Goal: Complete application form: Complete application form

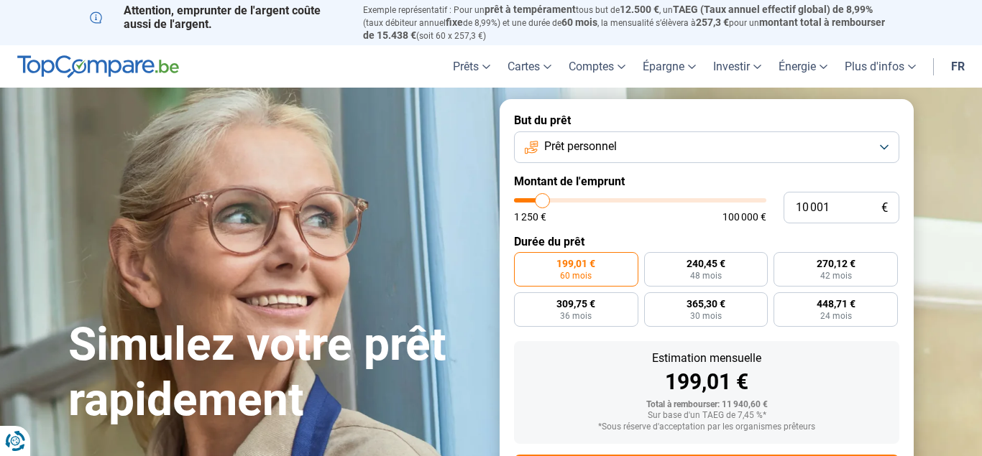
type input "11 250"
type input "11250"
type input "11 500"
type input "11500"
type input "11 750"
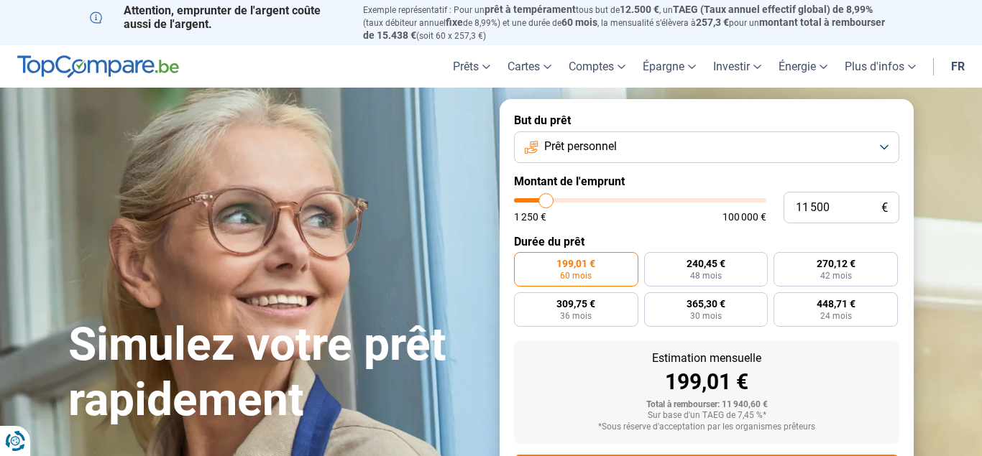
type input "11750"
type input "12 250"
type input "12250"
type input "11 750"
type input "11750"
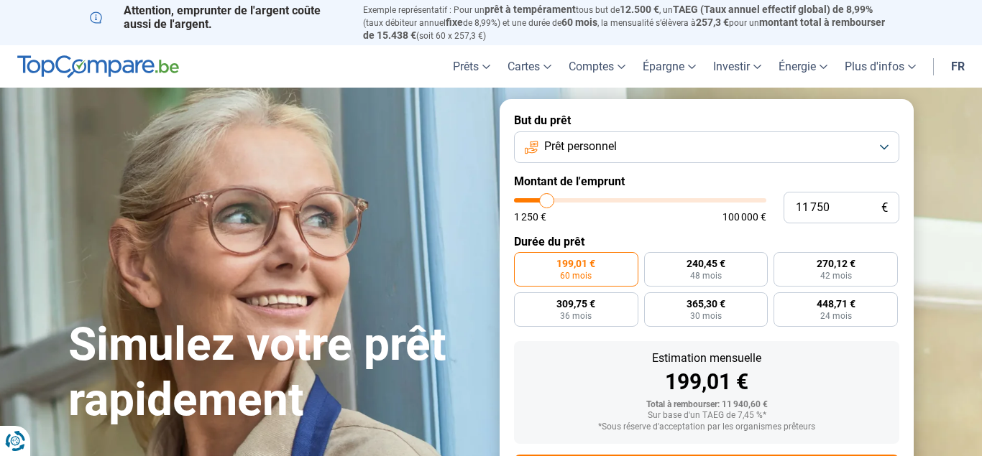
type input "11 500"
type input "11500"
type input "11 250"
type input "11250"
type input "10 000"
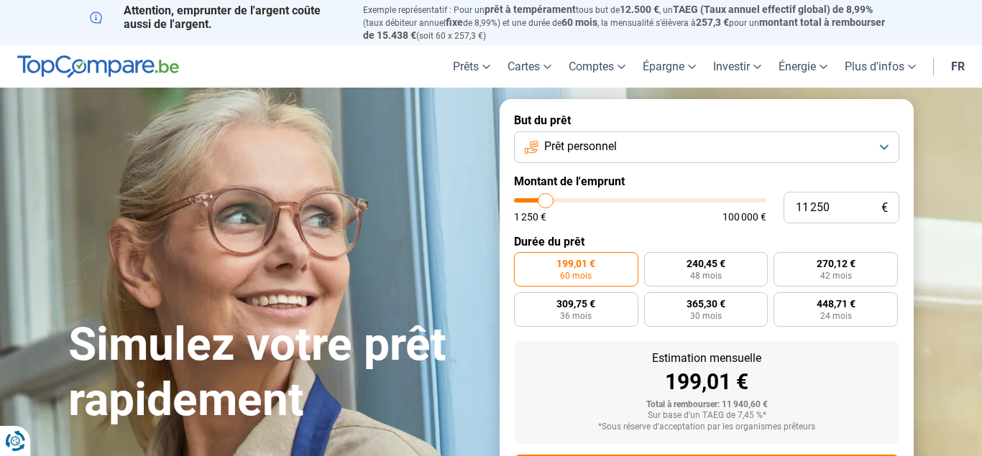
type input "10000"
type input "9 250"
type input "9250"
type input "8 000"
type input "8000"
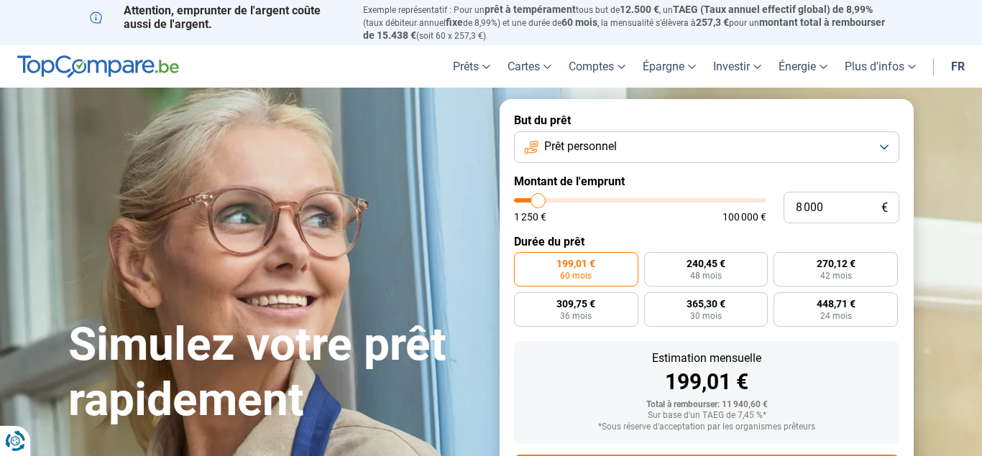
type input "7 250"
type input "7250"
type input "6 750"
type input "6750"
type input "6 500"
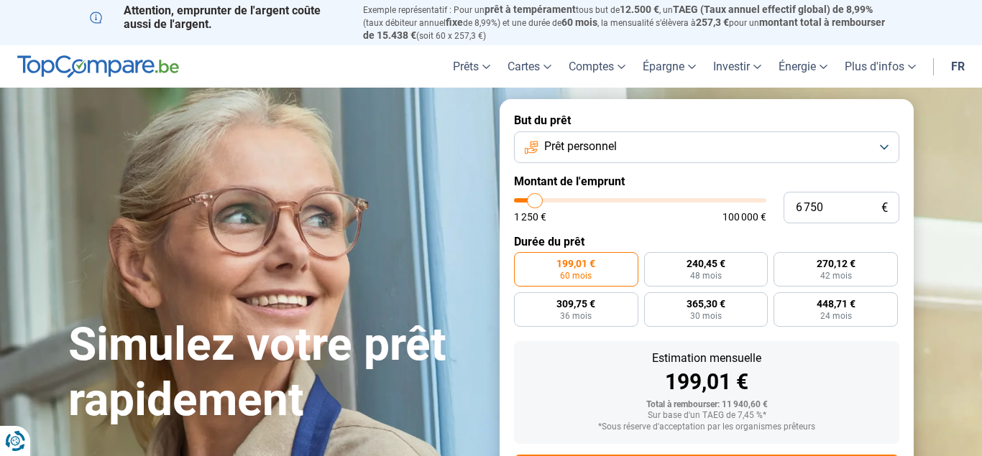
type input "6500"
type input "6 250"
type input "6250"
type input "5 750"
type input "5750"
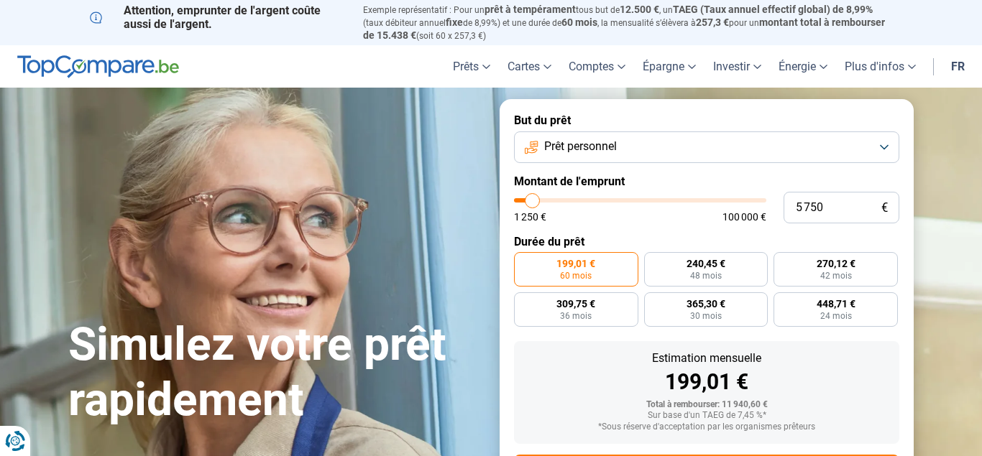
type input "5 500"
type input "5500"
type input "5 750"
type input "5750"
type input "6 250"
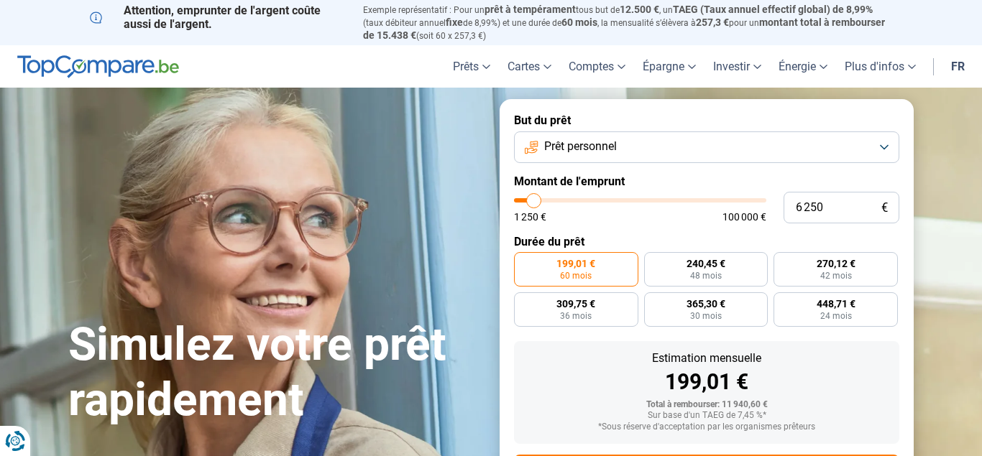
drag, startPoint x: 0, startPoint y: 0, endPoint x: 533, endPoint y: 202, distance: 570.3
type input "6250"
click at [533, 202] on input "range" at bounding box center [640, 200] width 252 height 4
radio input "true"
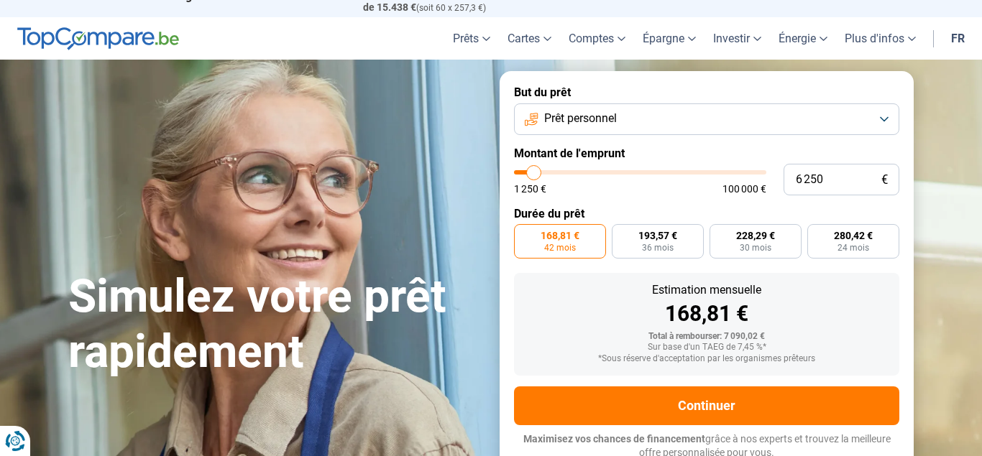
scroll to position [31, 0]
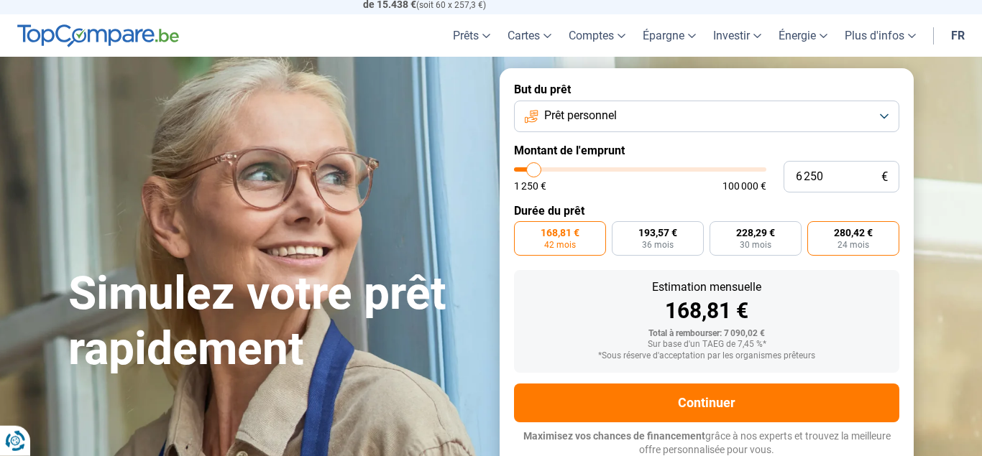
click at [850, 249] on label "280,42 € 24 mois" at bounding box center [853, 238] width 92 height 35
click at [817, 231] on input "280,42 € 24 mois" at bounding box center [811, 225] width 9 height 9
radio input "true"
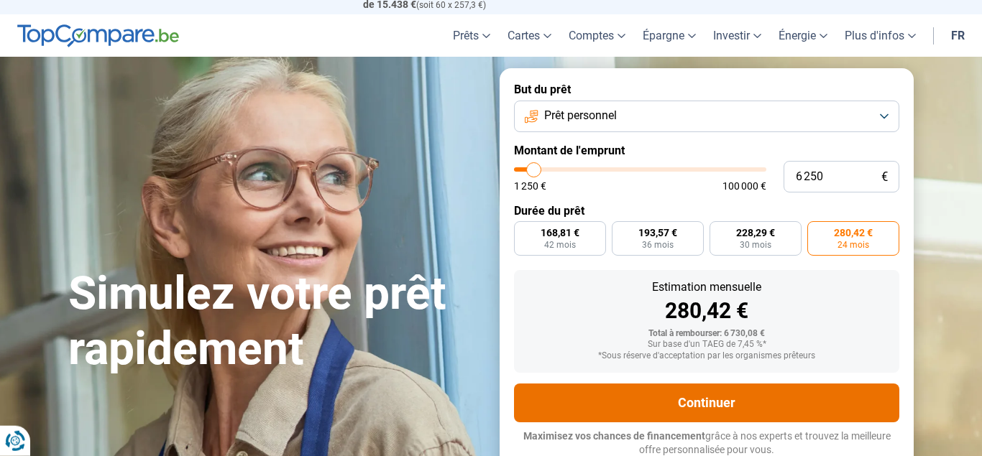
click at [706, 403] on button "Continuer" at bounding box center [706, 403] width 385 height 39
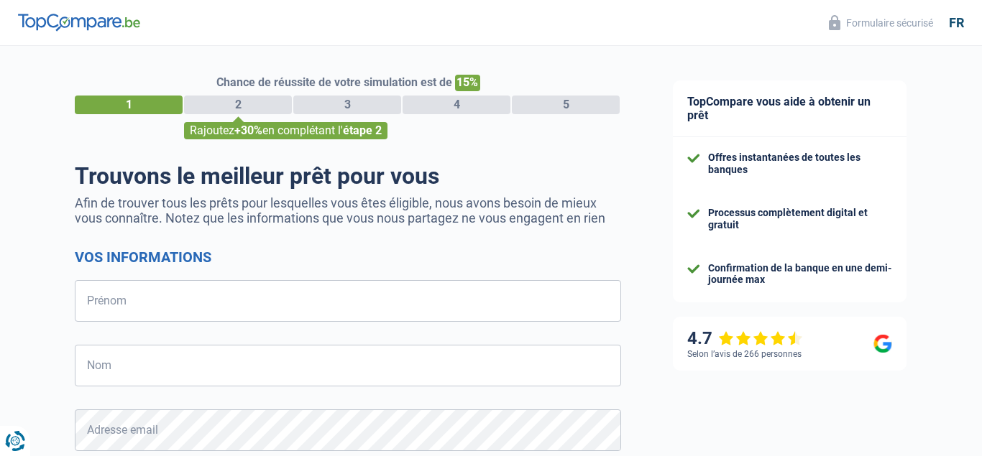
select select "32"
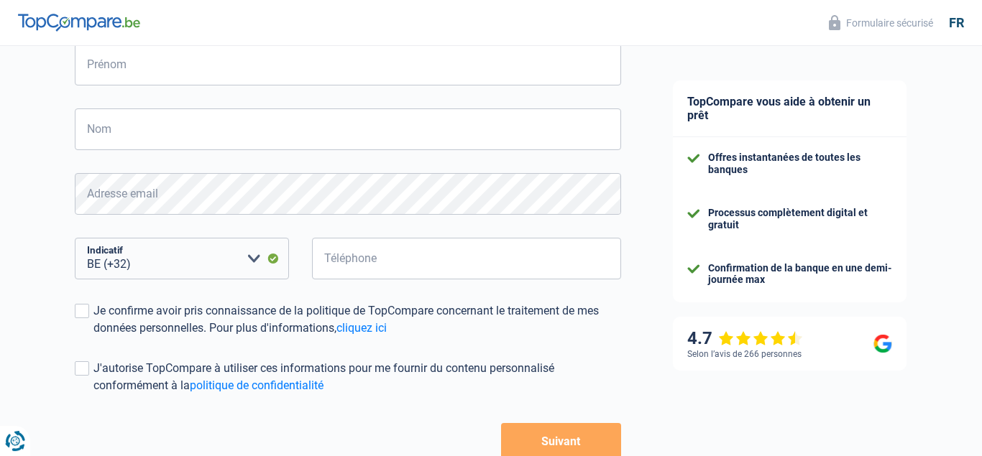
scroll to position [239, 0]
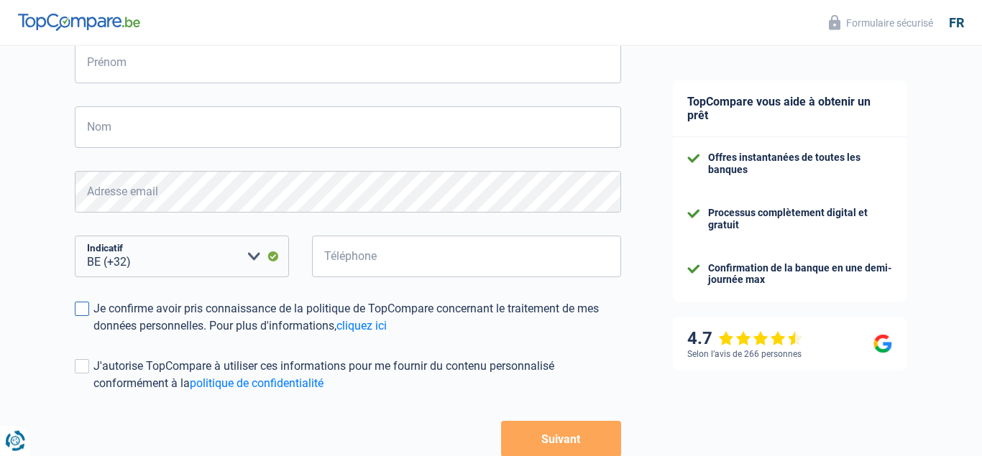
click at [82, 308] on span at bounding box center [82, 309] width 14 height 14
click at [93, 335] on input "Je confirme avoir pris connaissance de la politique de TopCompare concernant le…" at bounding box center [93, 335] width 0 height 0
click at [81, 372] on span at bounding box center [82, 366] width 14 height 14
click at [93, 392] on input "J'autorise TopCompare à utiliser ces informations pour me fournir du contenu pe…" at bounding box center [93, 392] width 0 height 0
click at [162, 70] on input "Prénom" at bounding box center [348, 63] width 546 height 42
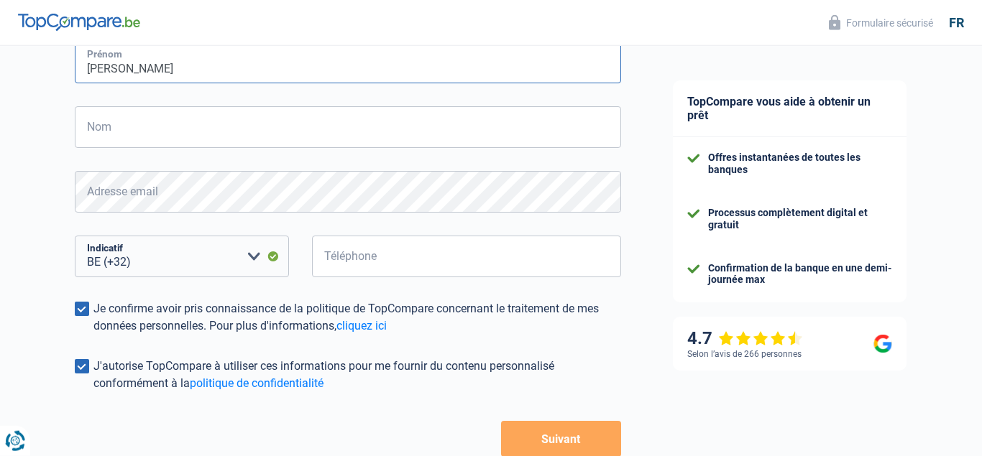
type input "giuseppe"
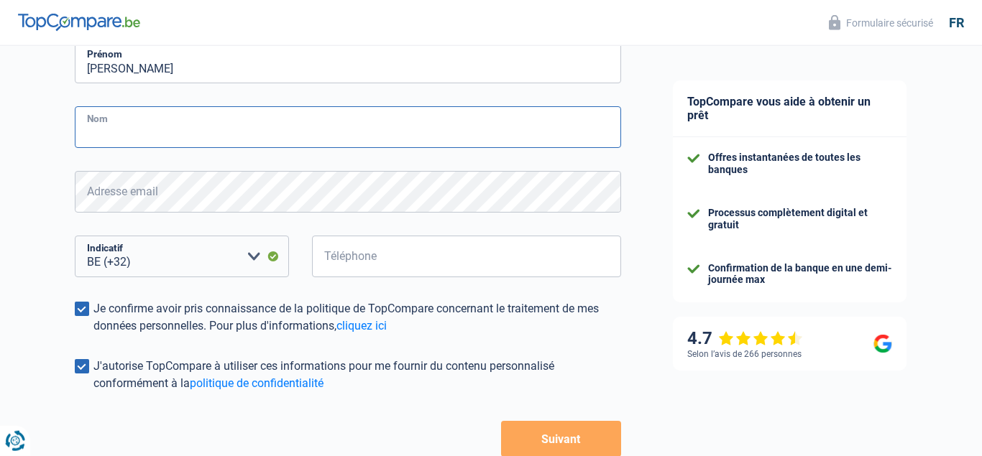
click at [157, 139] on input "Nom" at bounding box center [348, 127] width 546 height 42
type input "urso"
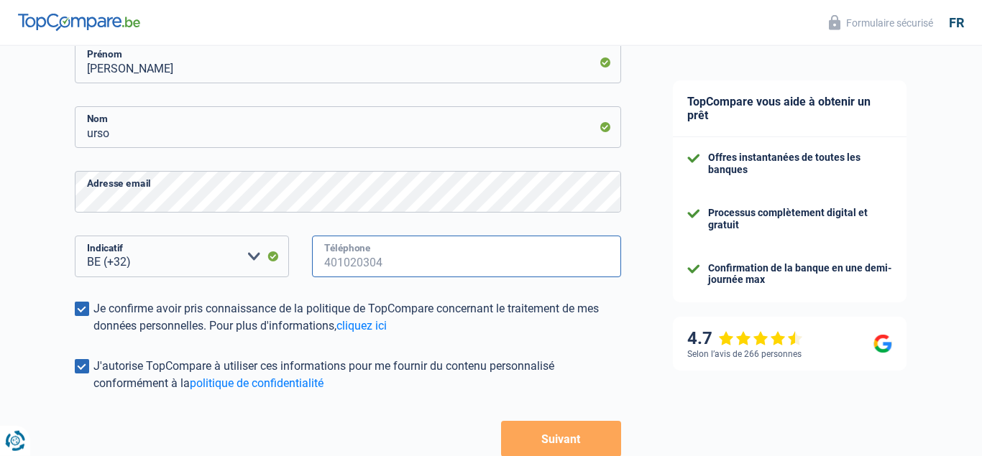
click at [373, 257] on input "Téléphone" at bounding box center [466, 257] width 309 height 42
type input "0498485558"
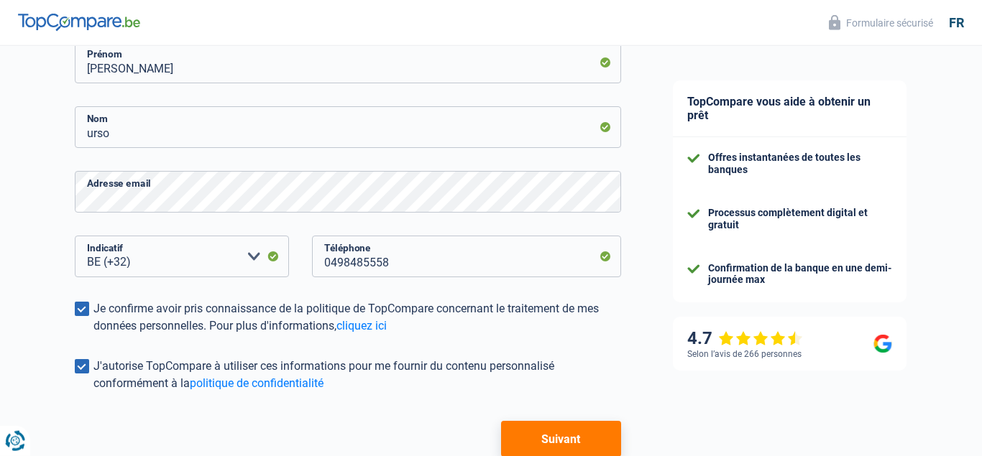
click at [553, 435] on button "Suivant" at bounding box center [561, 439] width 120 height 36
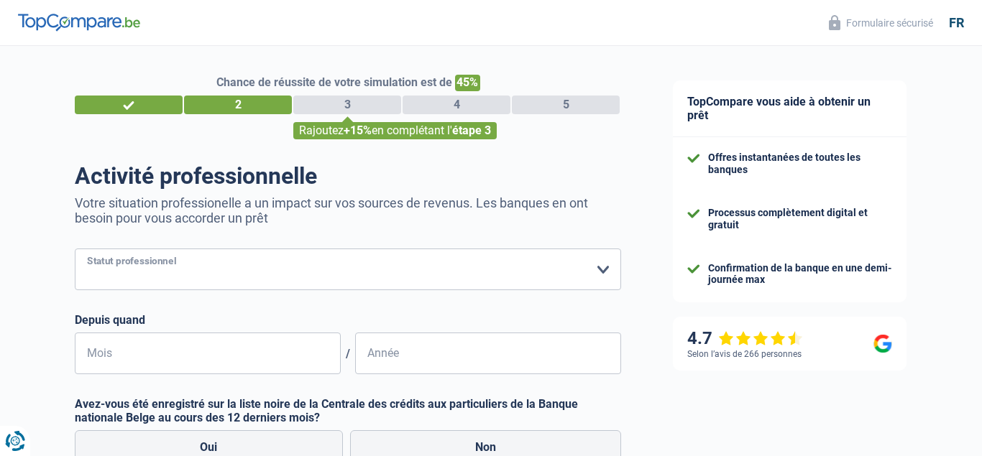
click at [75, 249] on select "Ouvrier Employé privé Employé public Invalide Indépendant Pensionné Chômeur Mut…" at bounding box center [348, 270] width 546 height 42
select select "publicEmployee"
click option "Employé public" at bounding box center [0, 0] width 0 height 0
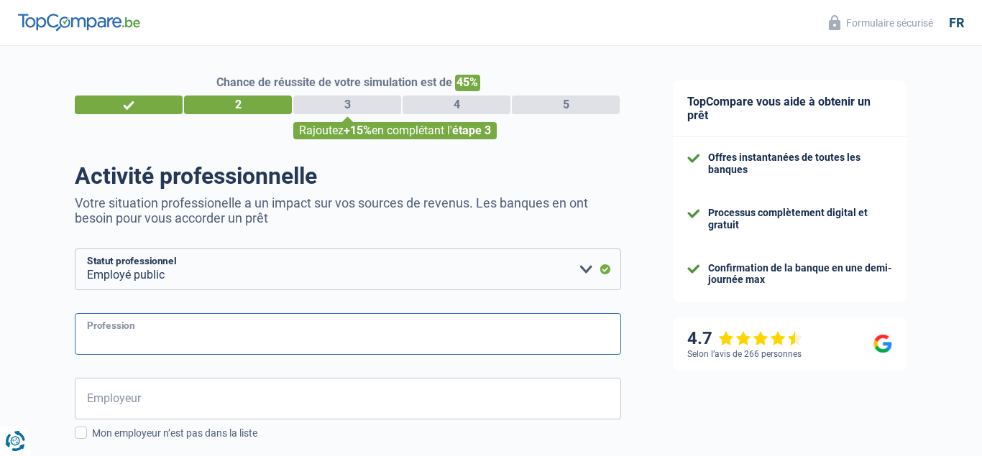
click at [331, 338] on input "Profession" at bounding box center [348, 334] width 546 height 42
drag, startPoint x: 331, startPoint y: 338, endPoint x: 209, endPoint y: 359, distance: 124.0
click at [209, 355] on input "ENSEIGNNT" at bounding box center [348, 334] width 546 height 42
type input "E"
type input "enseignant"
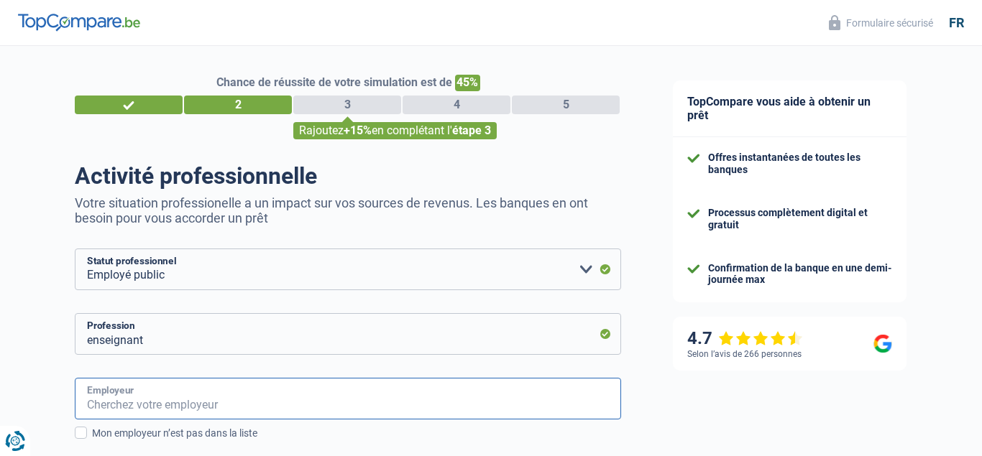
click at [158, 405] on input "Employeur" at bounding box center [348, 399] width 546 height 42
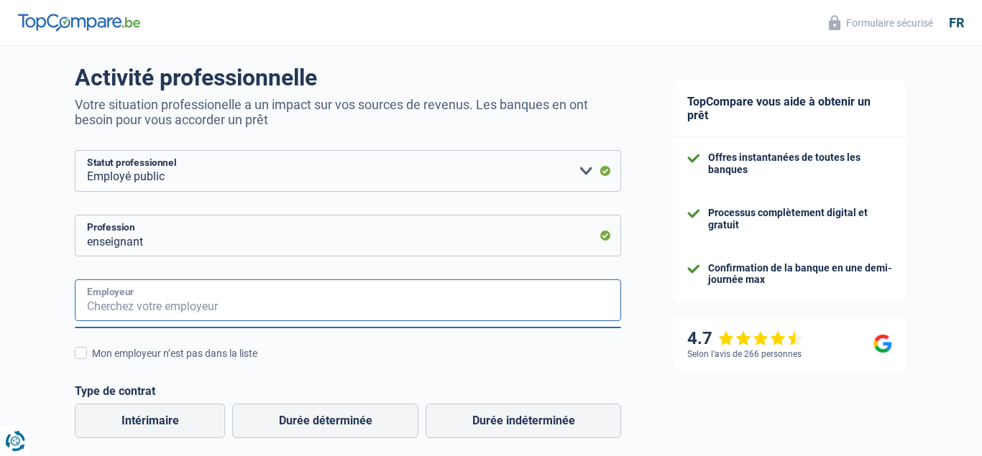
scroll to position [100, 0]
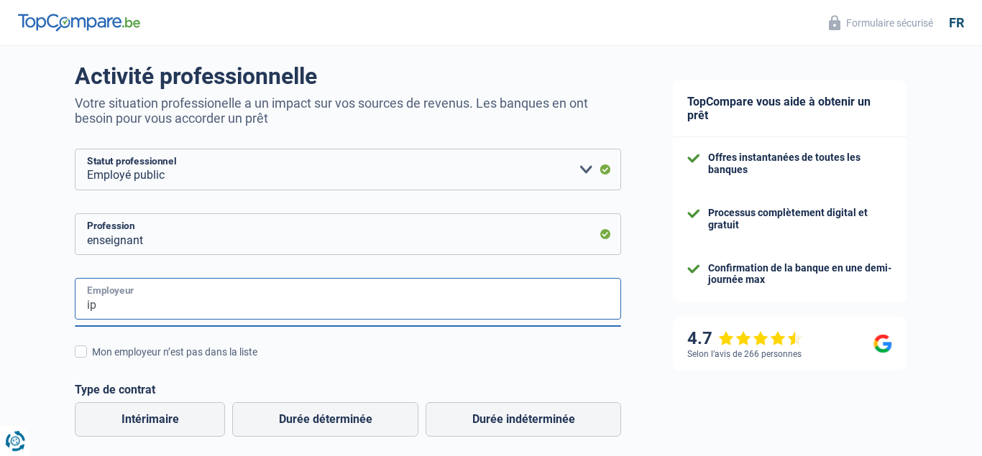
type input "i"
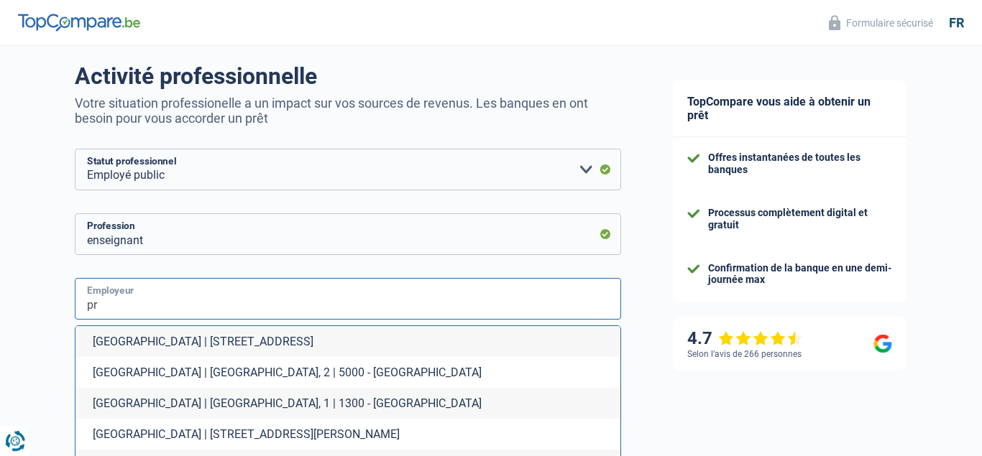
type input "p"
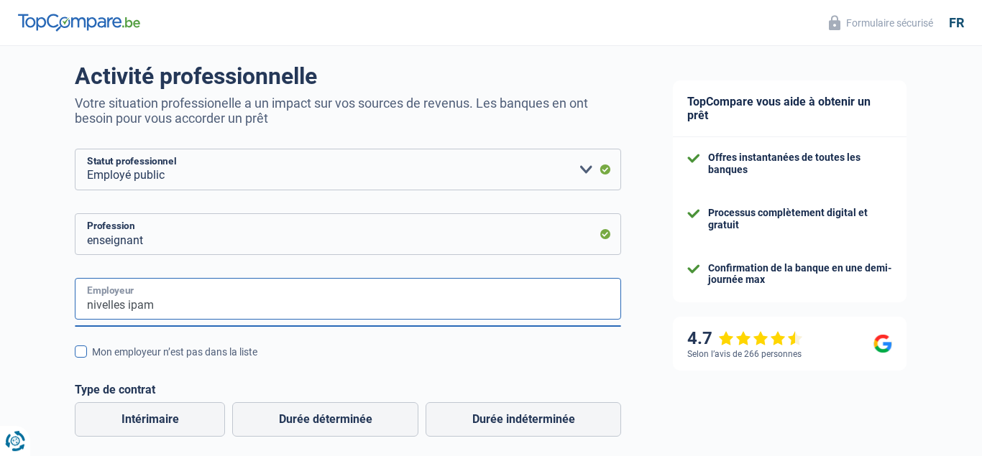
type input "nivelles ipam"
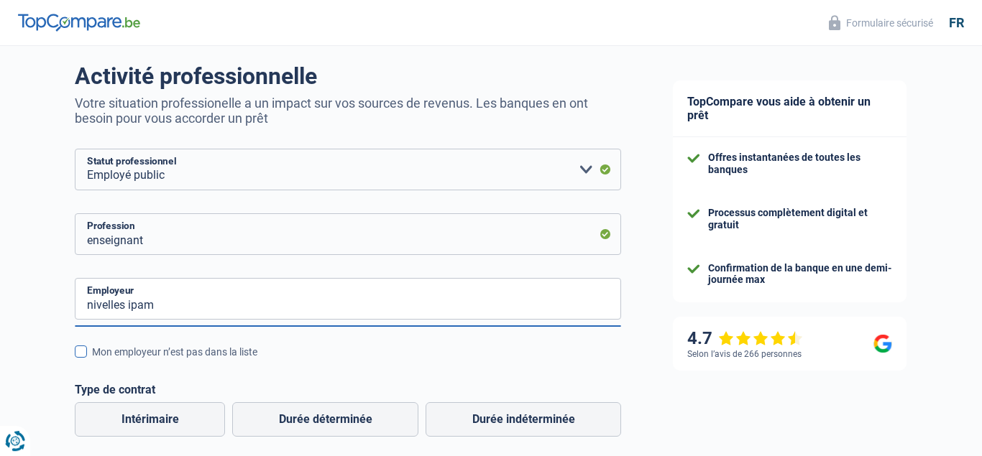
click at [83, 356] on span at bounding box center [81, 352] width 12 height 12
click at [92, 360] on input "Mon employeur n’est pas dans la liste" at bounding box center [92, 360] width 0 height 0
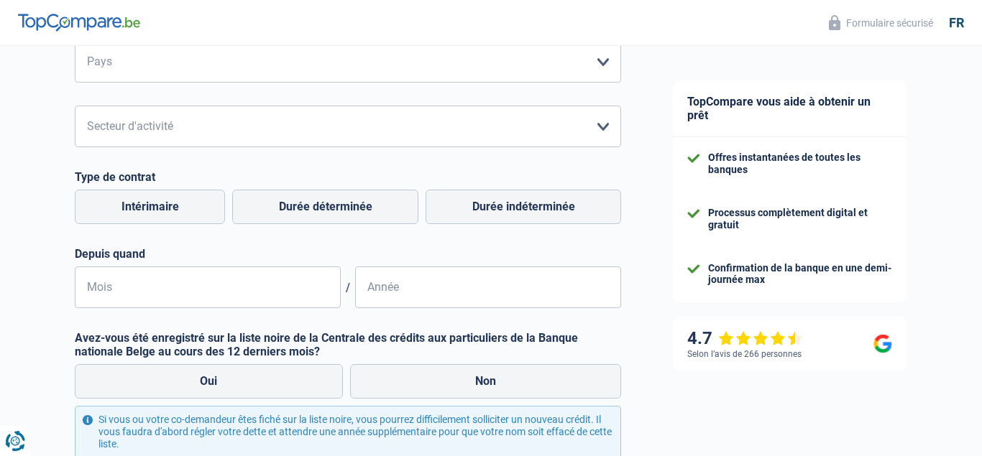
scroll to position [546, 0]
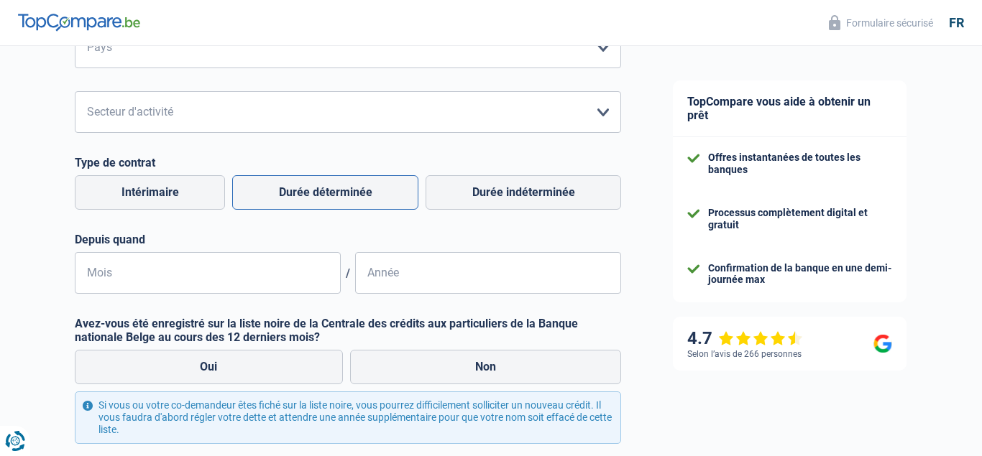
click at [324, 210] on label "Durée déterminée" at bounding box center [325, 192] width 186 height 35
click at [324, 210] on input "Durée déterminée" at bounding box center [325, 192] width 186 height 35
radio input "true"
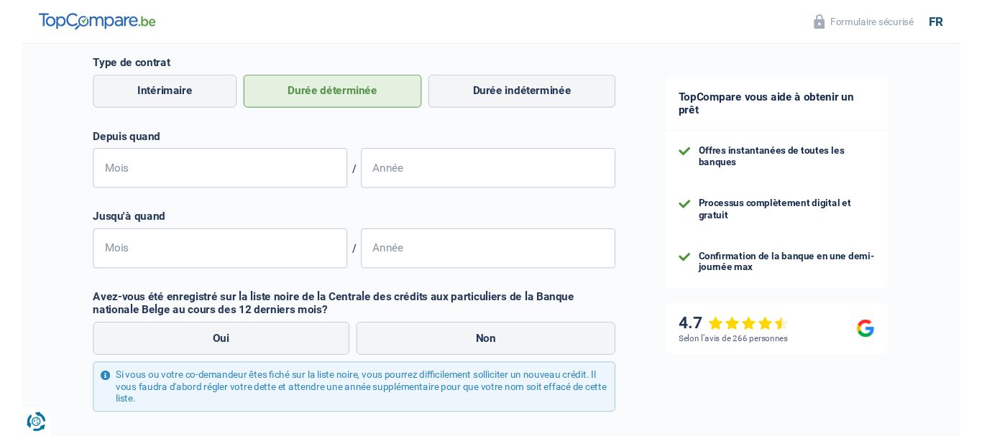
scroll to position [658, 0]
